Goal: Transaction & Acquisition: Book appointment/travel/reservation

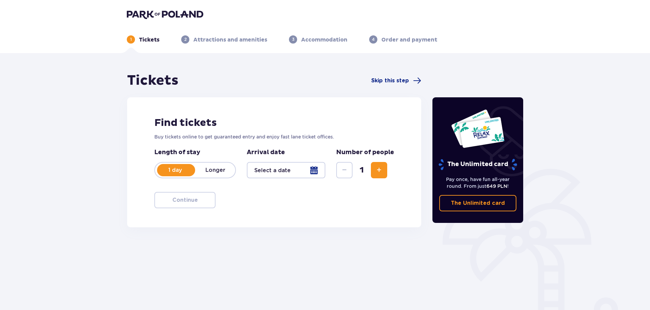
click at [319, 168] on div at bounding box center [286, 170] width 79 height 16
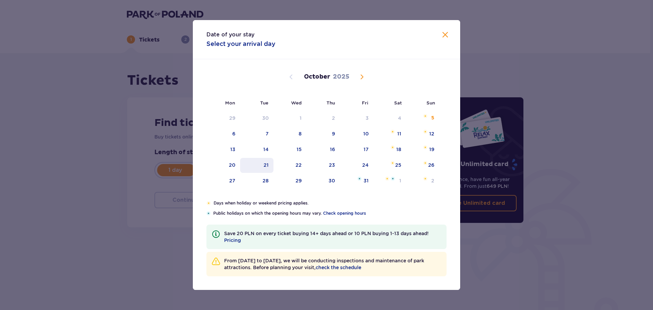
click at [267, 164] on div "21" at bounding box center [266, 165] width 5 height 7
type input "[DATE]"
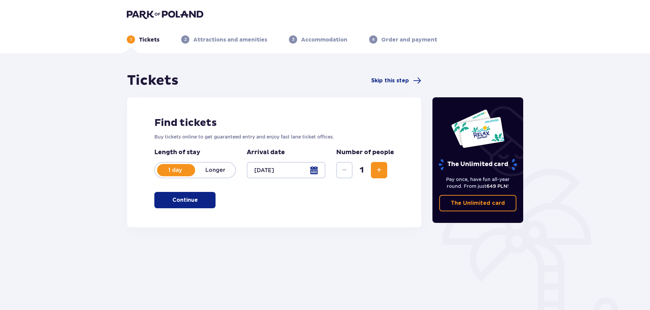
click at [379, 168] on span "Increase" at bounding box center [379, 170] width 8 height 8
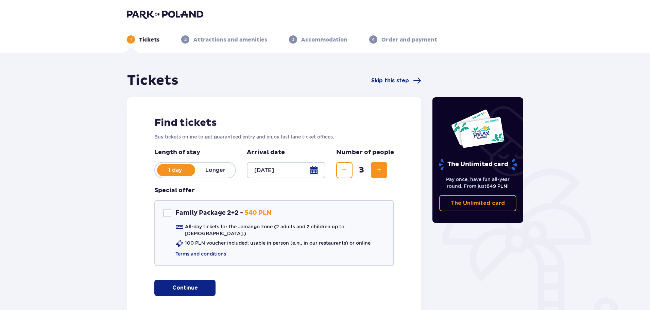
click at [379, 168] on span "Increase" at bounding box center [379, 170] width 8 height 8
click at [345, 170] on span "Decrease" at bounding box center [344, 170] width 8 height 8
click at [168, 212] on div "Family Package 2+2" at bounding box center [167, 213] width 8 height 8
checkbox input "true"
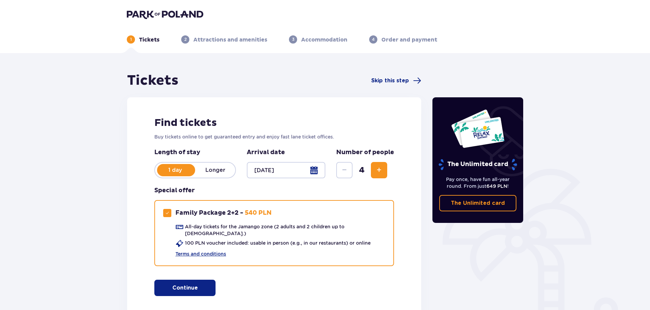
click at [181, 284] on p "Continue" at bounding box center [185, 287] width 26 height 7
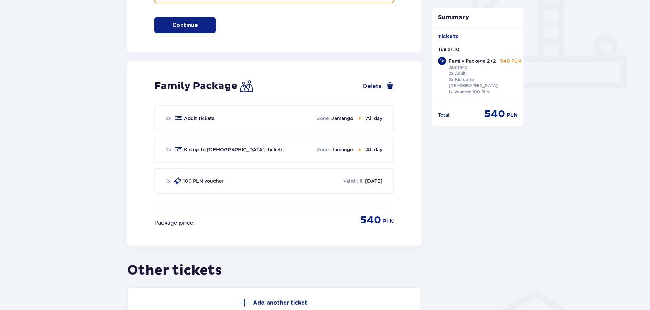
scroll to position [310, 0]
